Goal: Task Accomplishment & Management: Manage account settings

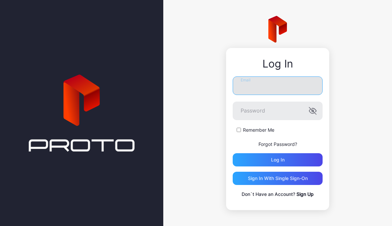
click at [243, 94] on input "Email" at bounding box center [278, 85] width 90 height 19
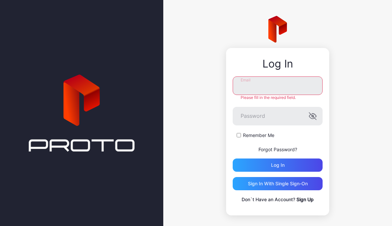
type input "**********"
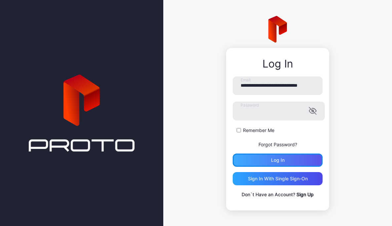
click at [269, 164] on div "Log in" at bounding box center [278, 159] width 90 height 13
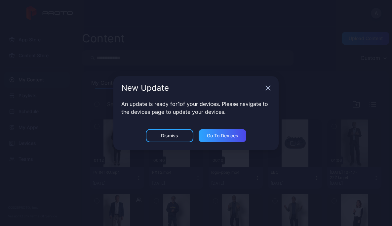
click at [264, 89] on div "New Update" at bounding box center [195, 88] width 165 height 24
click at [267, 89] on icon "button" at bounding box center [268, 88] width 4 height 4
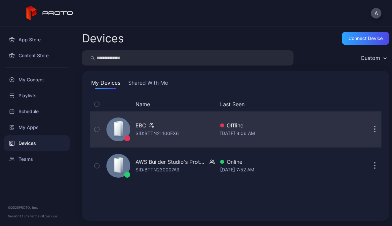
click at [374, 132] on icon "button" at bounding box center [375, 130] width 2 height 8
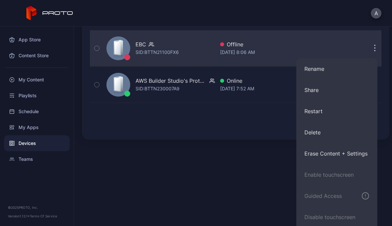
scroll to position [122, 0]
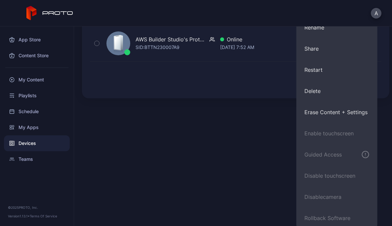
click at [239, 147] on div "Devices Connect device Custom My Devices Shared With Me Name Last Seen EBC SID:…" at bounding box center [233, 125] width 318 height 199
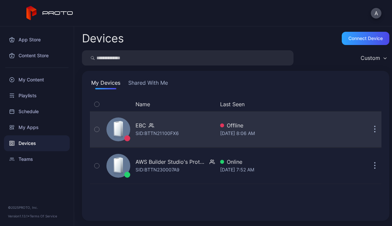
click at [163, 128] on div "EBC" at bounding box center [156, 125] width 43 height 8
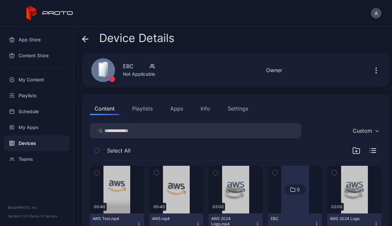
click at [237, 107] on div "Settings" at bounding box center [238, 108] width 20 height 8
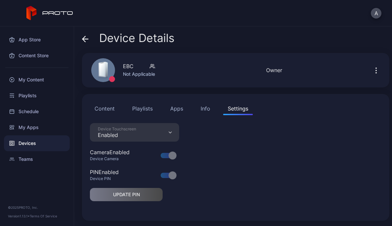
click at [101, 111] on button "Content" at bounding box center [104, 108] width 29 height 13
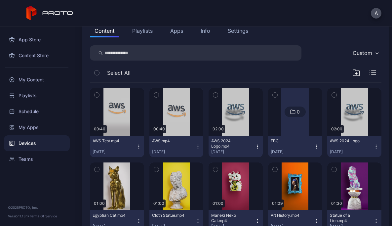
scroll to position [79, 0]
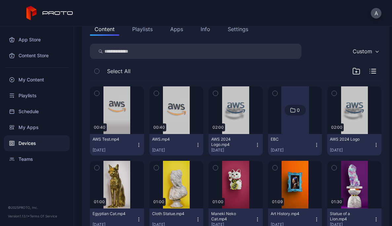
click at [155, 93] on icon "button" at bounding box center [156, 93] width 2 height 1
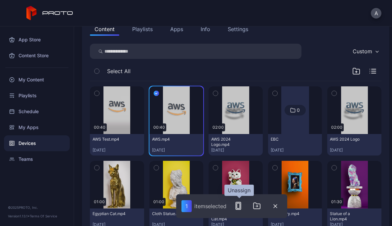
click at [240, 208] on rect "button" at bounding box center [238, 205] width 3 height 5
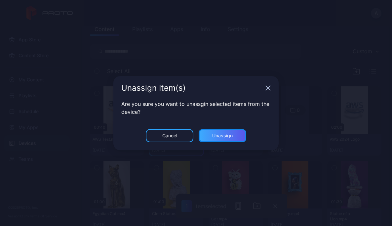
click at [234, 141] on div "Unassign" at bounding box center [223, 135] width 48 height 13
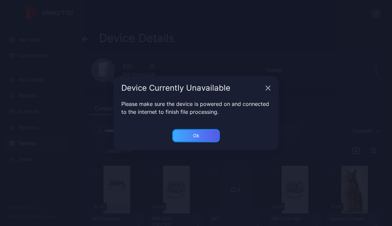
click at [204, 138] on div "Ok" at bounding box center [196, 135] width 48 height 13
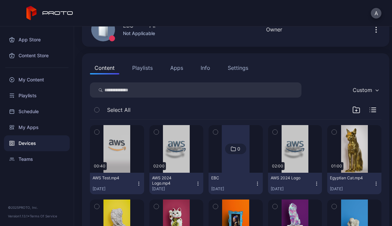
scroll to position [48, 0]
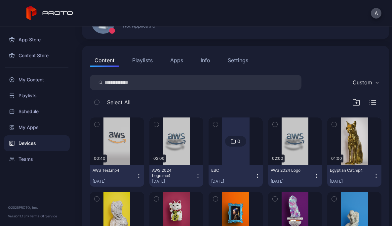
click at [273, 125] on icon "button" at bounding box center [275, 124] width 5 height 7
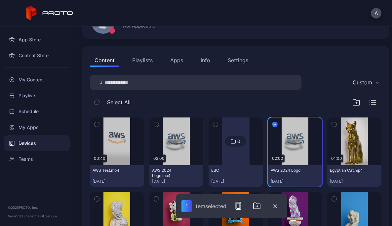
click at [272, 123] on icon "button" at bounding box center [274, 124] width 5 height 7
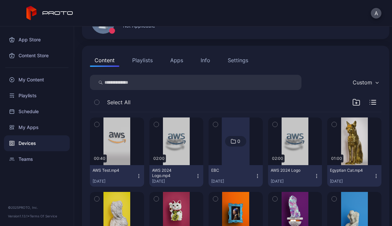
click at [314, 176] on icon "button" at bounding box center [316, 175] width 5 height 5
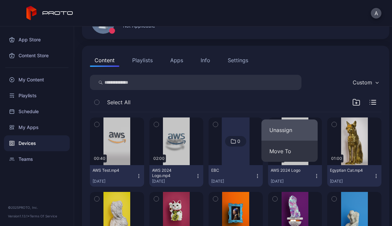
click at [290, 131] on button "Unassign" at bounding box center [289, 129] width 56 height 21
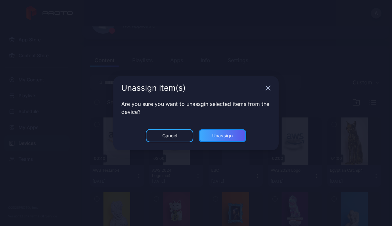
click at [217, 139] on div "Unassign" at bounding box center [223, 135] width 48 height 13
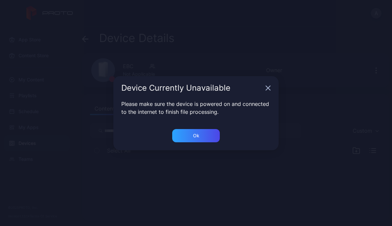
scroll to position [0, 0]
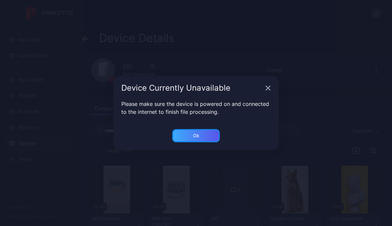
click at [196, 138] on div "Ok" at bounding box center [196, 135] width 48 height 13
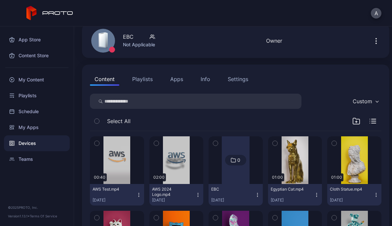
scroll to position [34, 0]
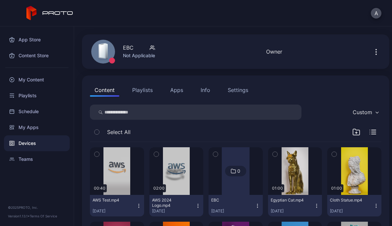
scroll to position [19, 0]
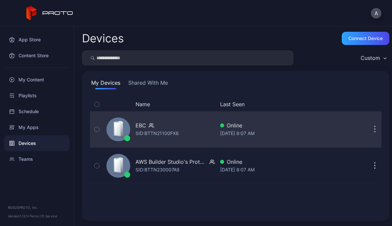
click at [369, 128] on button "button" at bounding box center [374, 129] width 13 height 13
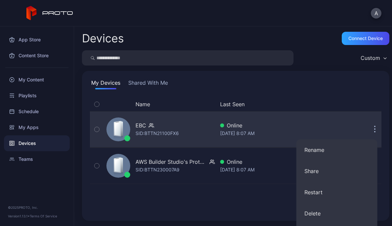
click at [310, 125] on div "Online" at bounding box center [285, 125] width 130 height 8
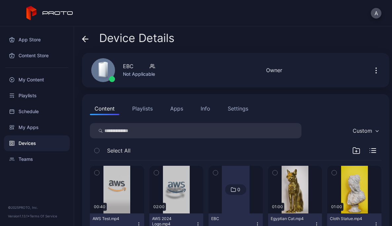
click at [249, 111] on button "Settings" at bounding box center [238, 108] width 30 height 13
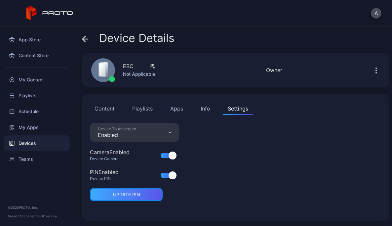
click at [148, 193] on div "UPDATE PIN" at bounding box center [126, 194] width 73 height 13
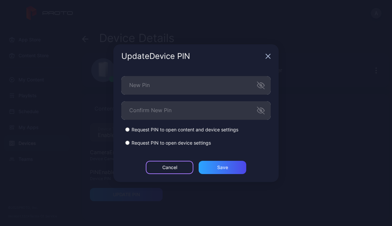
click at [177, 161] on div "Cancel" at bounding box center [170, 167] width 48 height 13
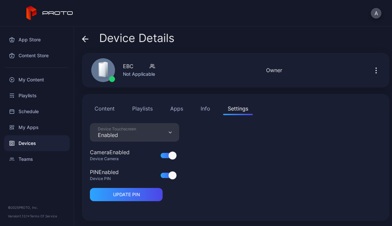
click at [177, 169] on div "PIN Enabled Device PIN" at bounding box center [134, 178] width 89 height 20
click at [170, 176] on div at bounding box center [173, 175] width 8 height 8
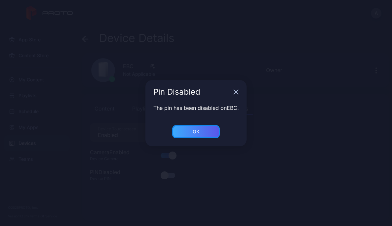
click at [201, 129] on div "OK" at bounding box center [196, 131] width 48 height 13
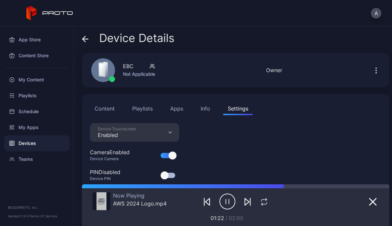
click at [322, 199] on div "Now Playing AWS 2024 Logo.mp4 01:22 / 02:00" at bounding box center [236, 205] width 286 height 34
click at [296, 209] on div "Now Playing AWS 2024 Logo.mp4 01:23 / 02:00" at bounding box center [236, 205] width 286 height 34
